Goal: Transaction & Acquisition: Obtain resource

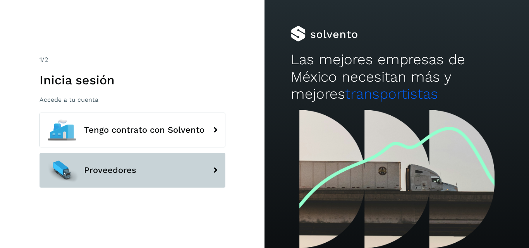
click at [118, 168] on span "Proveedores" at bounding box center [110, 170] width 52 height 9
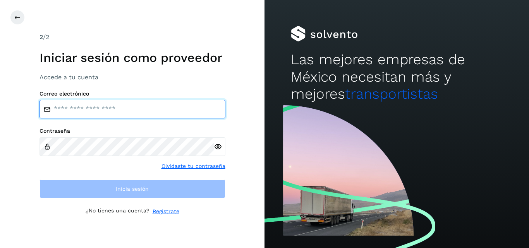
click at [97, 100] on input "email" at bounding box center [132, 109] width 186 height 19
click at [150, 110] on input "email" at bounding box center [132, 109] width 186 height 19
type input "**********"
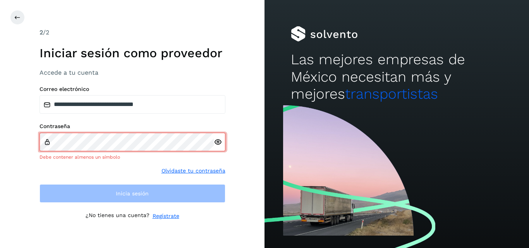
click at [217, 149] on div at bounding box center [220, 142] width 12 height 19
click at [219, 142] on icon at bounding box center [218, 142] width 8 height 8
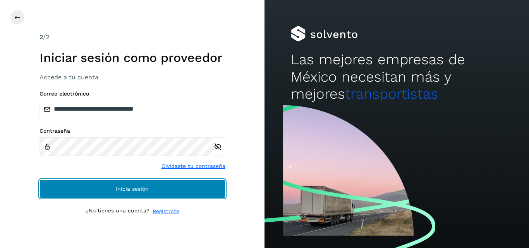
click at [156, 187] on button "Inicia sesión" at bounding box center [132, 189] width 186 height 19
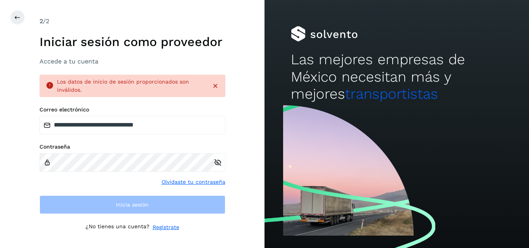
click at [218, 85] on div "Los datos de inicio de sesión proporcionados son inválidos." at bounding box center [132, 86] width 186 height 22
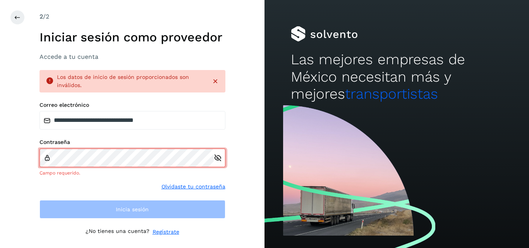
click at [215, 82] on icon at bounding box center [215, 81] width 8 height 8
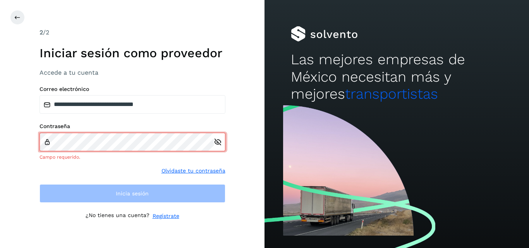
click at [166, 216] on link "Regístrate" at bounding box center [165, 216] width 27 height 8
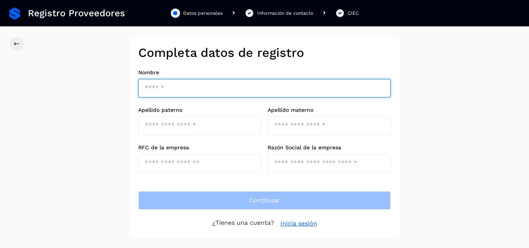
click at [152, 84] on input "text" at bounding box center [264, 88] width 252 height 19
type input "**********"
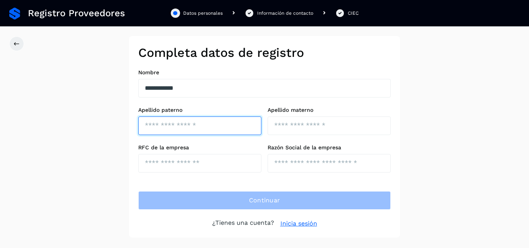
type input "*******"
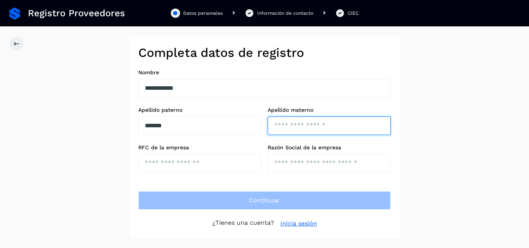
type input "*****"
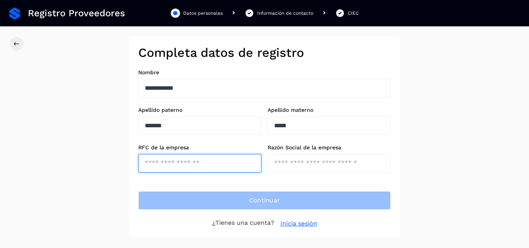
type input "**********"
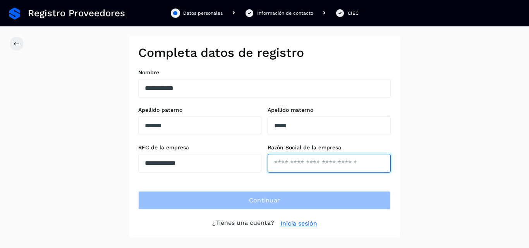
type input "**********"
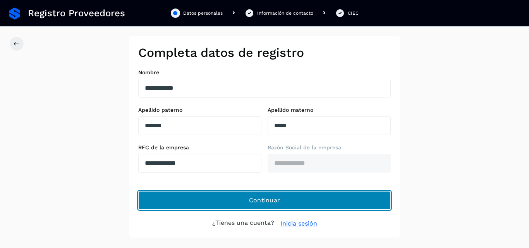
click at [235, 196] on button "Continuar" at bounding box center [264, 200] width 252 height 19
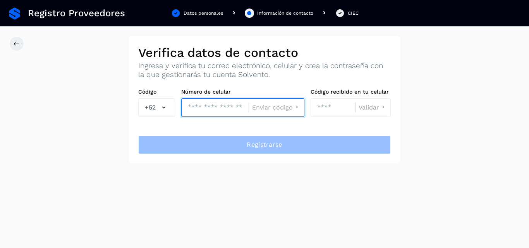
click at [202, 104] on input "tel" at bounding box center [214, 107] width 67 height 19
type input "**********"
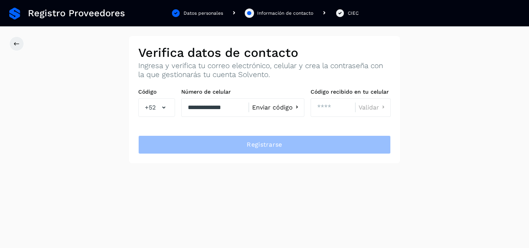
click at [284, 105] on span "Enviar código" at bounding box center [272, 107] width 41 height 6
click at [322, 111] on input "number" at bounding box center [332, 107] width 45 height 19
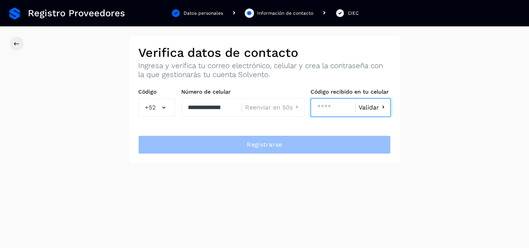
type input "****"
click at [368, 107] on span "Validar" at bounding box center [368, 107] width 21 height 6
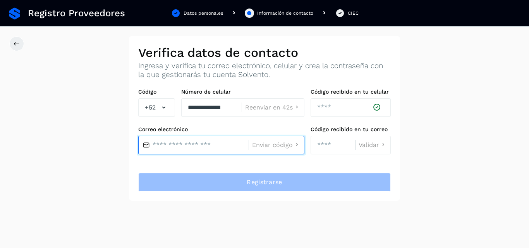
click at [184, 145] on input "text" at bounding box center [193, 145] width 110 height 19
type input "**********"
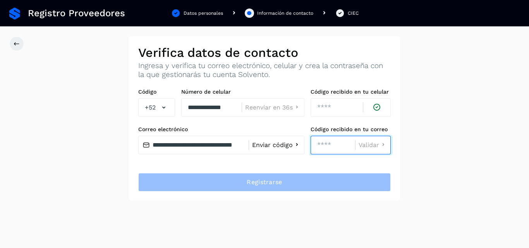
click at [321, 144] on input "number" at bounding box center [332, 145] width 45 height 19
click at [338, 141] on input "****" at bounding box center [332, 145] width 45 height 19
type input "*"
click at [378, 107] on icon at bounding box center [376, 107] width 9 height 8
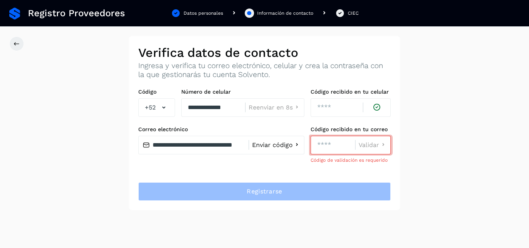
click at [378, 107] on icon at bounding box center [376, 107] width 9 height 8
click at [278, 143] on span "Enviar código" at bounding box center [272, 145] width 41 height 6
click at [319, 147] on input "number" at bounding box center [332, 145] width 45 height 19
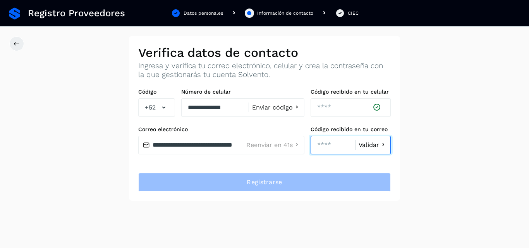
type input "****"
click at [372, 145] on span "Validar" at bounding box center [368, 145] width 21 height 6
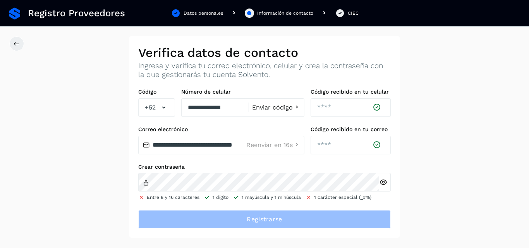
click at [383, 183] on icon at bounding box center [383, 182] width 8 height 8
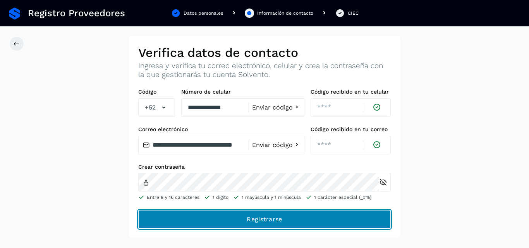
click at [224, 214] on button "Registrarse" at bounding box center [264, 219] width 252 height 19
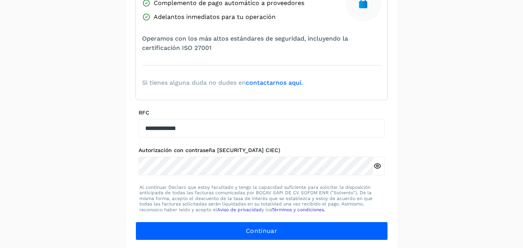
scroll to position [156, 0]
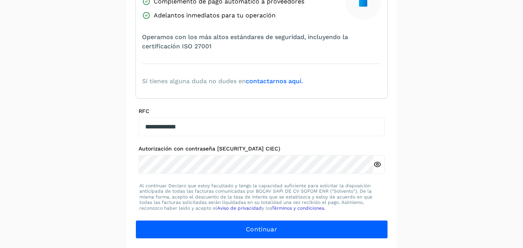
click at [379, 164] on icon at bounding box center [377, 165] width 8 height 8
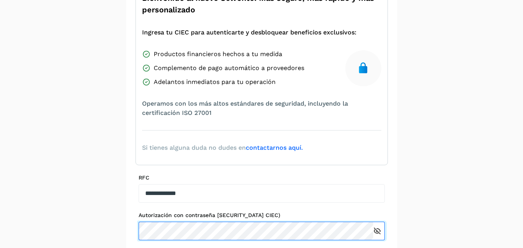
scroll to position [116, 0]
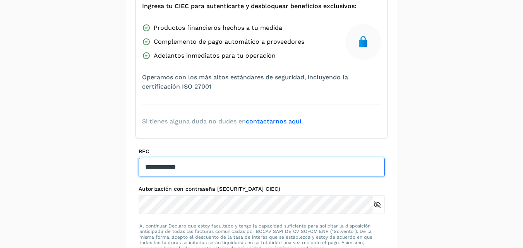
click at [233, 165] on input "**********" at bounding box center [262, 167] width 246 height 19
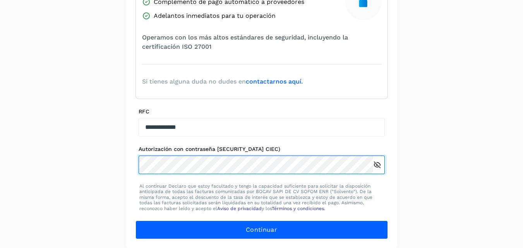
scroll to position [156, 0]
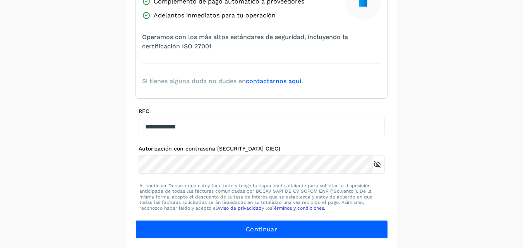
click at [275, 80] on link "contactarnos aquí." at bounding box center [274, 80] width 57 height 7
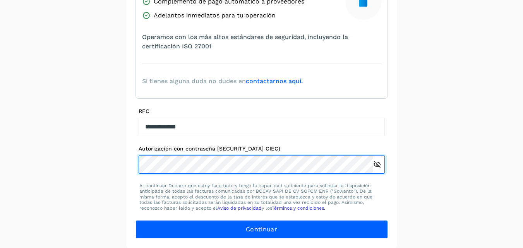
click at [292, 155] on div "Autorización con contraseña (Anteriormente CIEC)" at bounding box center [262, 160] width 246 height 28
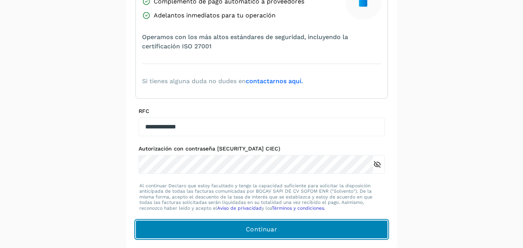
click at [217, 231] on button "Continuar" at bounding box center [261, 229] width 252 height 19
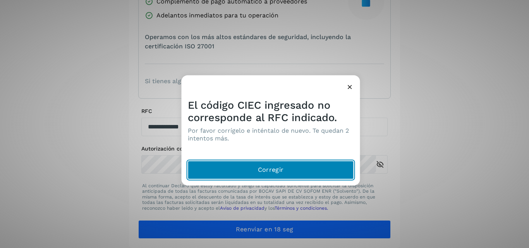
click at [205, 168] on button "Corregir" at bounding box center [271, 170] width 166 height 19
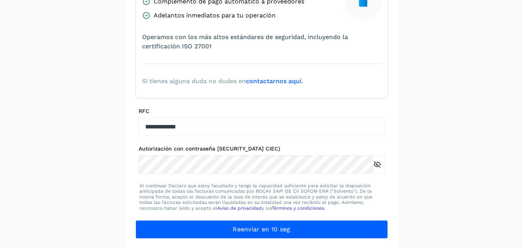
click at [378, 162] on icon at bounding box center [377, 165] width 8 height 8
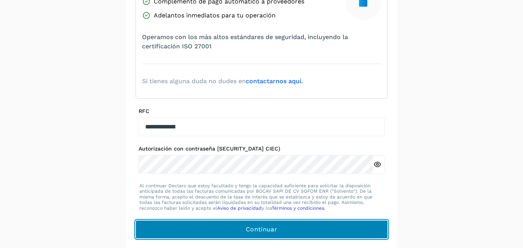
click at [267, 226] on span "Continuar" at bounding box center [261, 229] width 31 height 9
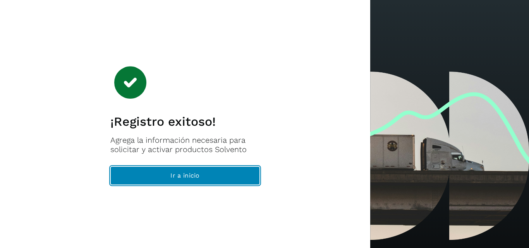
click at [165, 172] on button "Ir a inicio" at bounding box center [184, 175] width 149 height 19
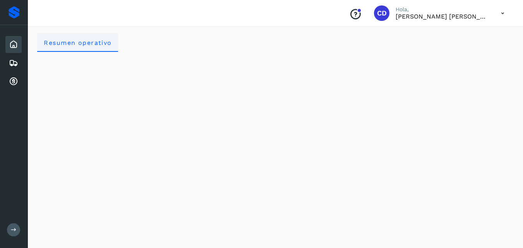
click at [81, 44] on span "Resumen operativo" at bounding box center [77, 42] width 68 height 7
click at [422, 13] on p "[PERSON_NAME] [PERSON_NAME]" at bounding box center [442, 16] width 93 height 7
click at [502, 14] on icon at bounding box center [503, 13] width 16 height 16
click at [502, 14] on div at bounding box center [261, 124] width 523 height 248
click at [12, 44] on icon at bounding box center [13, 44] width 9 height 9
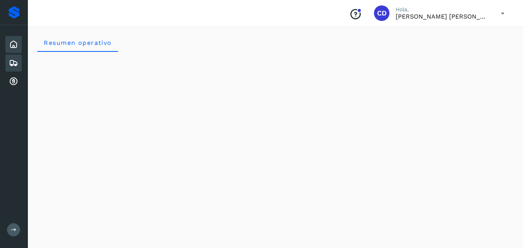
click at [12, 61] on icon at bounding box center [13, 62] width 9 height 9
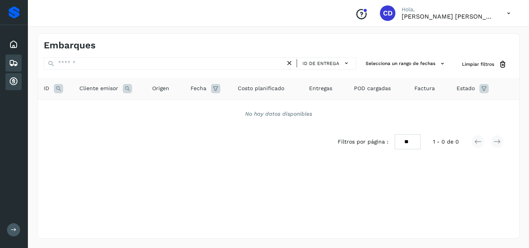
click at [15, 82] on icon at bounding box center [13, 81] width 9 height 9
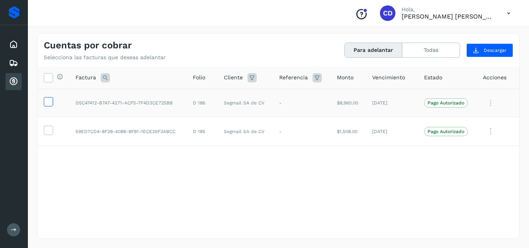
click at [48, 102] on icon at bounding box center [48, 101] width 8 height 8
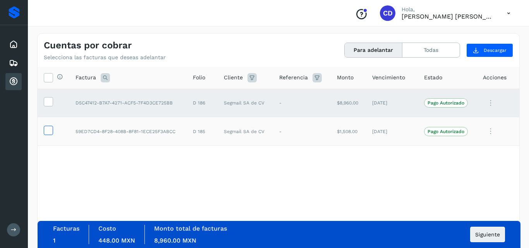
click at [50, 129] on icon at bounding box center [48, 130] width 8 height 8
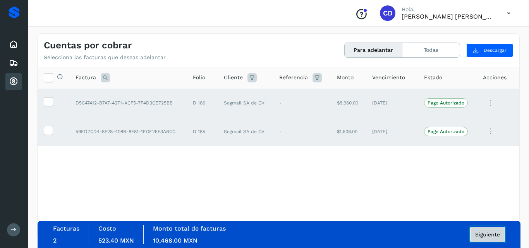
click at [490, 234] on span "Siguiente" at bounding box center [487, 234] width 25 height 5
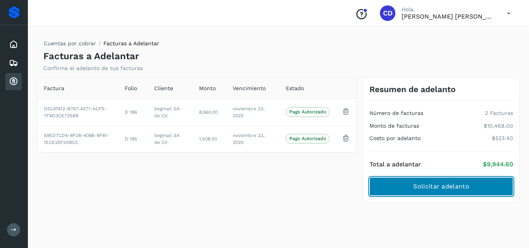
click at [448, 185] on span "Solicitar adelanto" at bounding box center [441, 186] width 56 height 9
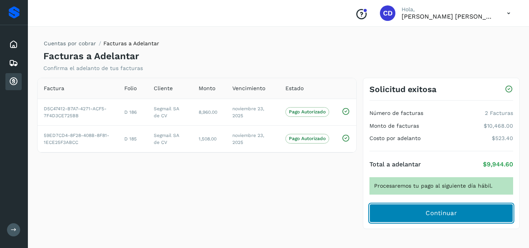
click at [445, 212] on span "Continuar" at bounding box center [440, 213] width 31 height 9
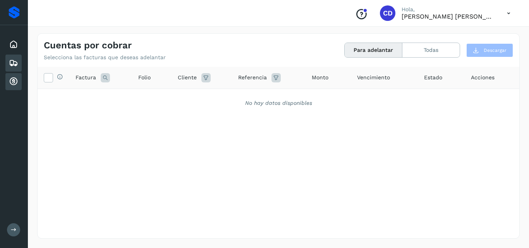
click at [14, 61] on icon at bounding box center [13, 62] width 9 height 9
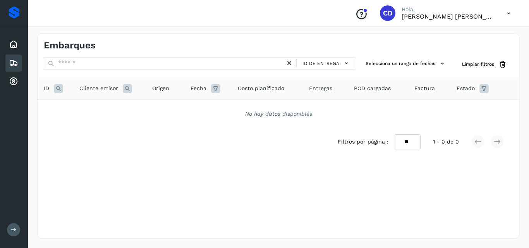
click at [127, 90] on icon at bounding box center [127, 88] width 9 height 9
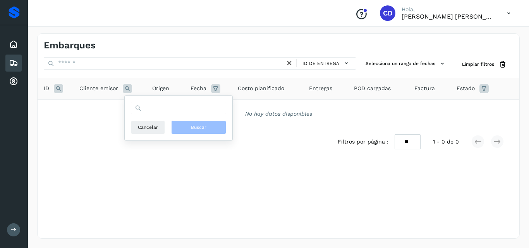
click at [127, 90] on icon at bounding box center [127, 88] width 9 height 9
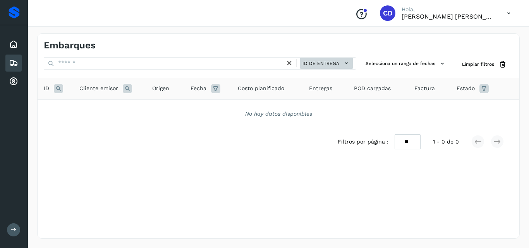
click at [346, 65] on icon at bounding box center [346, 63] width 8 height 8
click at [346, 65] on div at bounding box center [264, 124] width 529 height 248
click at [12, 46] on icon at bounding box center [13, 44] width 9 height 9
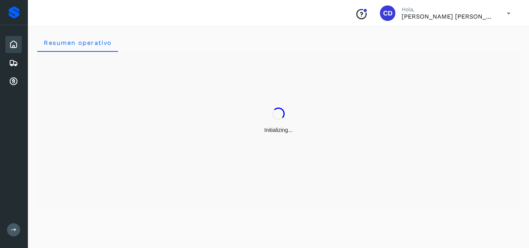
click at [507, 14] on icon at bounding box center [508, 13] width 16 height 16
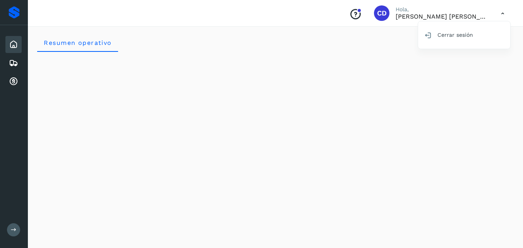
click at [503, 15] on div at bounding box center [261, 124] width 523 height 248
click at [380, 13] on span "CD" at bounding box center [382, 13] width 10 height 0
click at [408, 15] on p "[PERSON_NAME] [PERSON_NAME]" at bounding box center [442, 16] width 93 height 7
click at [14, 61] on icon at bounding box center [13, 62] width 9 height 9
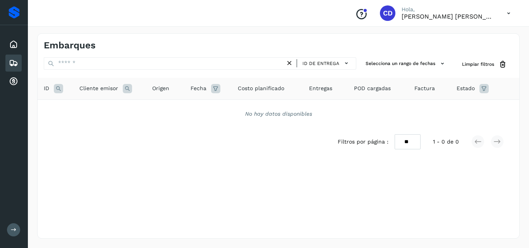
click at [17, 12] on div "Proveedores" at bounding box center [14, 12] width 11 height 12
click at [14, 229] on icon at bounding box center [14, 230] width 6 height 6
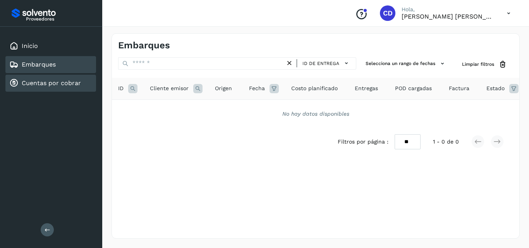
click at [36, 83] on link "Cuentas por cobrar" at bounding box center [51, 82] width 59 height 7
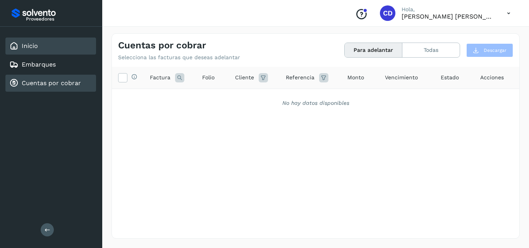
click at [33, 45] on link "Inicio" at bounding box center [30, 45] width 16 height 7
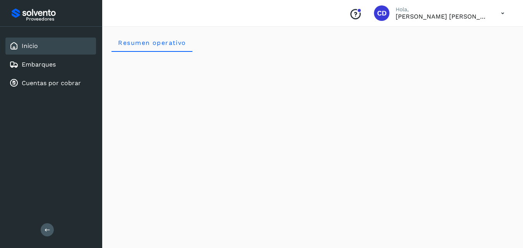
click at [501, 13] on icon at bounding box center [503, 13] width 16 height 16
click at [424, 15] on div at bounding box center [261, 124] width 523 height 248
click at [166, 41] on span "Resumen operativo" at bounding box center [152, 42] width 68 height 7
drag, startPoint x: 413, startPoint y: 14, endPoint x: 408, endPoint y: 14, distance: 4.6
click at [412, 14] on p "[PERSON_NAME] [PERSON_NAME]" at bounding box center [442, 16] width 93 height 7
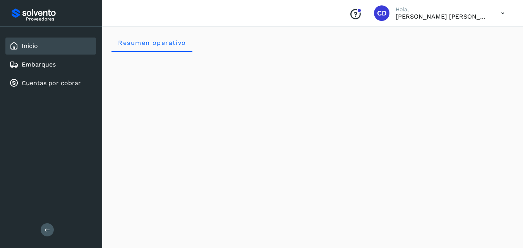
click at [354, 14] on icon "Conoce nuestros beneficios" at bounding box center [355, 14] width 12 height 12
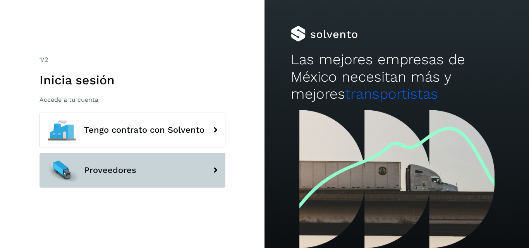
click at [181, 166] on button "Proveedores" at bounding box center [132, 170] width 186 height 35
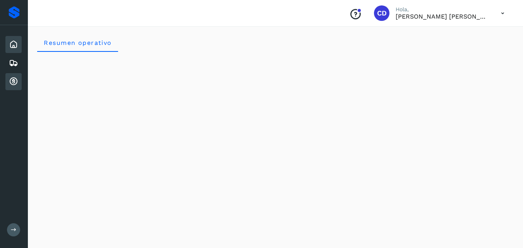
click at [11, 86] on icon at bounding box center [13, 81] width 9 height 9
click at [15, 79] on icon at bounding box center [13, 81] width 9 height 9
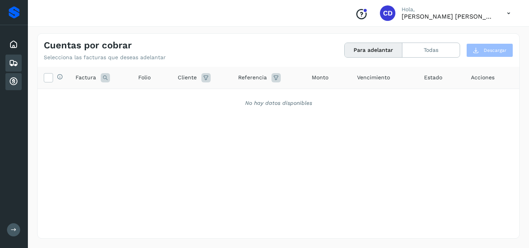
click at [9, 61] on icon at bounding box center [13, 62] width 9 height 9
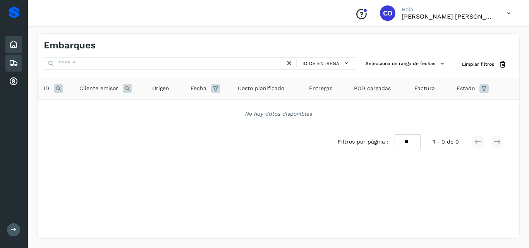
click at [11, 45] on icon at bounding box center [13, 44] width 9 height 9
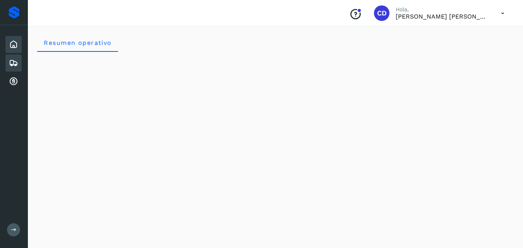
click at [9, 60] on icon at bounding box center [13, 62] width 9 height 9
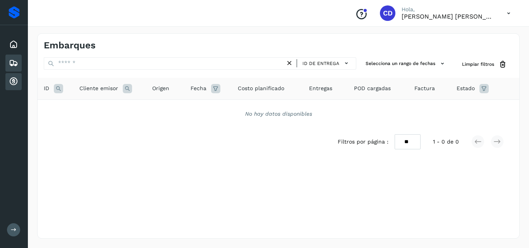
click at [14, 78] on icon at bounding box center [13, 81] width 9 height 9
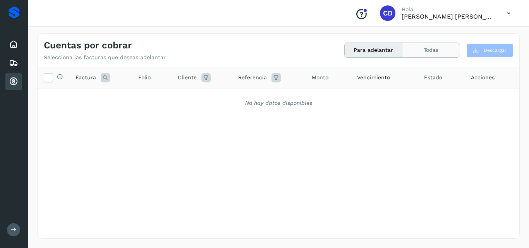
click at [423, 51] on button "Todas" at bounding box center [430, 50] width 57 height 14
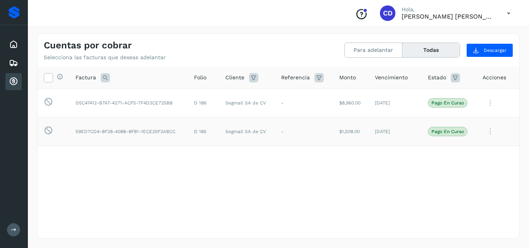
click at [490, 129] on icon at bounding box center [489, 131] width 15 height 16
click at [489, 104] on div at bounding box center [264, 124] width 529 height 248
click at [489, 104] on icon at bounding box center [489, 103] width 15 height 16
click at [489, 104] on div at bounding box center [264, 124] width 529 height 248
click at [10, 63] on icon at bounding box center [13, 62] width 9 height 9
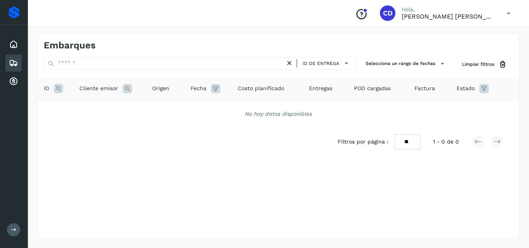
click at [126, 88] on icon at bounding box center [127, 88] width 9 height 9
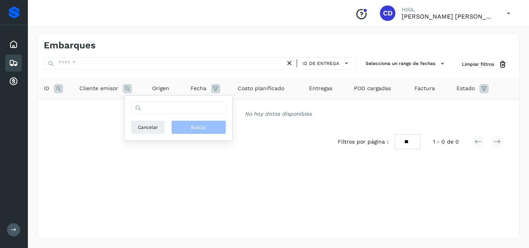
click at [126, 87] on icon at bounding box center [127, 88] width 9 height 9
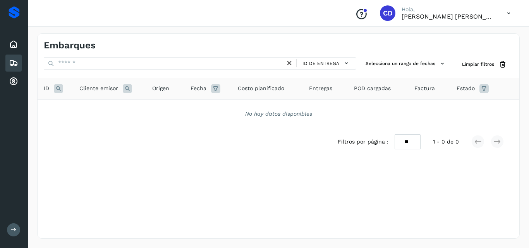
click at [221, 87] on div "Fecha" at bounding box center [207, 88] width 35 height 9
click at [216, 89] on icon at bounding box center [215, 88] width 9 height 9
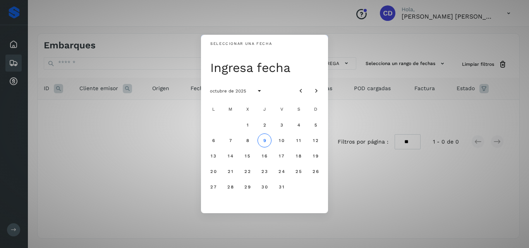
click at [139, 132] on div "Seleccionar una fecha Ingresa fecha octubre de 2025 L M X J V S D 1 2 3 4 5 6 7…" at bounding box center [264, 124] width 529 height 248
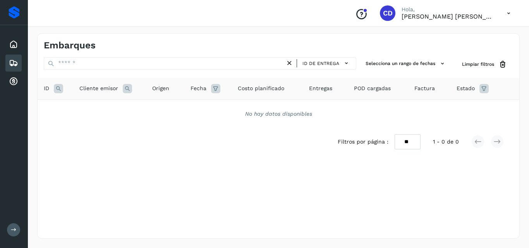
click at [15, 17] on div "Proveedores" at bounding box center [14, 12] width 11 height 12
drag, startPoint x: 4, startPoint y: 59, endPoint x: 6, endPoint y: 43, distance: 16.3
click at [4, 58] on div "Inicio Embarques Cuentas por cobrar" at bounding box center [14, 63] width 28 height 76
click at [6, 43] on div "Inicio" at bounding box center [13, 44] width 16 height 17
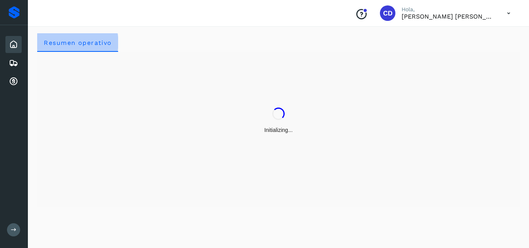
click at [57, 45] on span "Resumen operativo" at bounding box center [77, 42] width 68 height 7
